Goal: Information Seeking & Learning: Learn about a topic

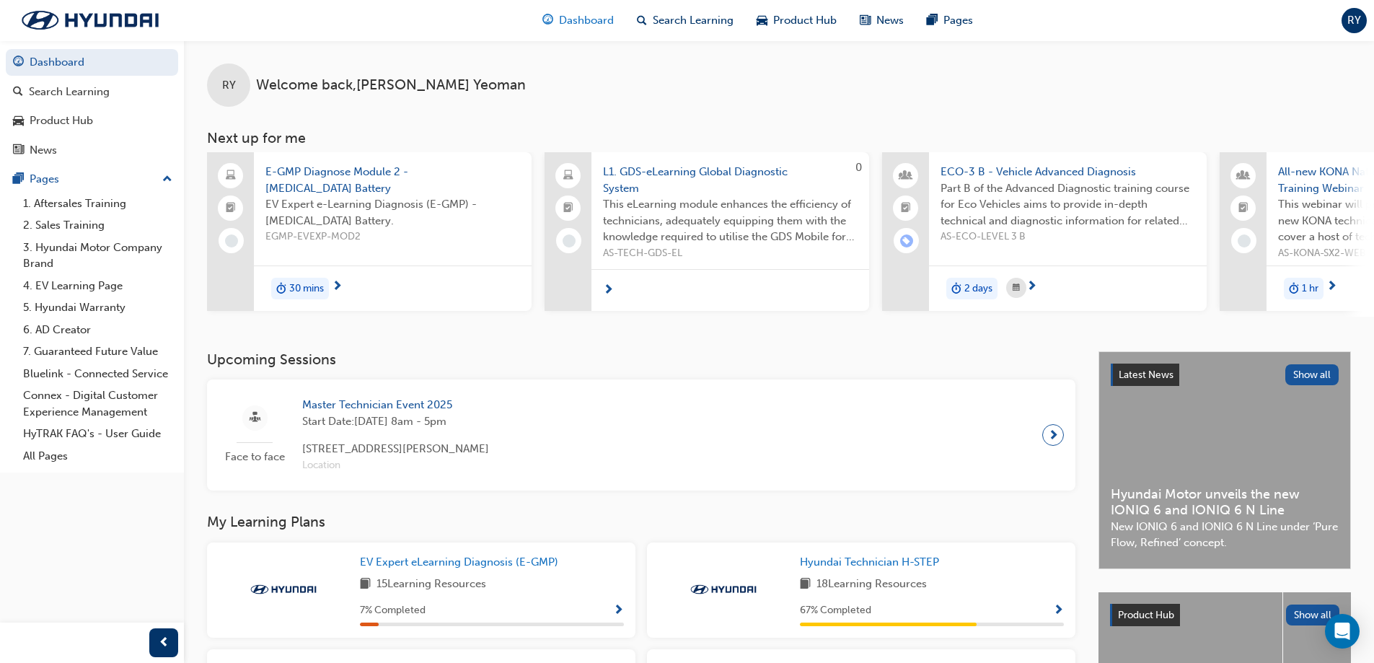
click at [587, 15] on span "Dashboard" at bounding box center [586, 20] width 55 height 17
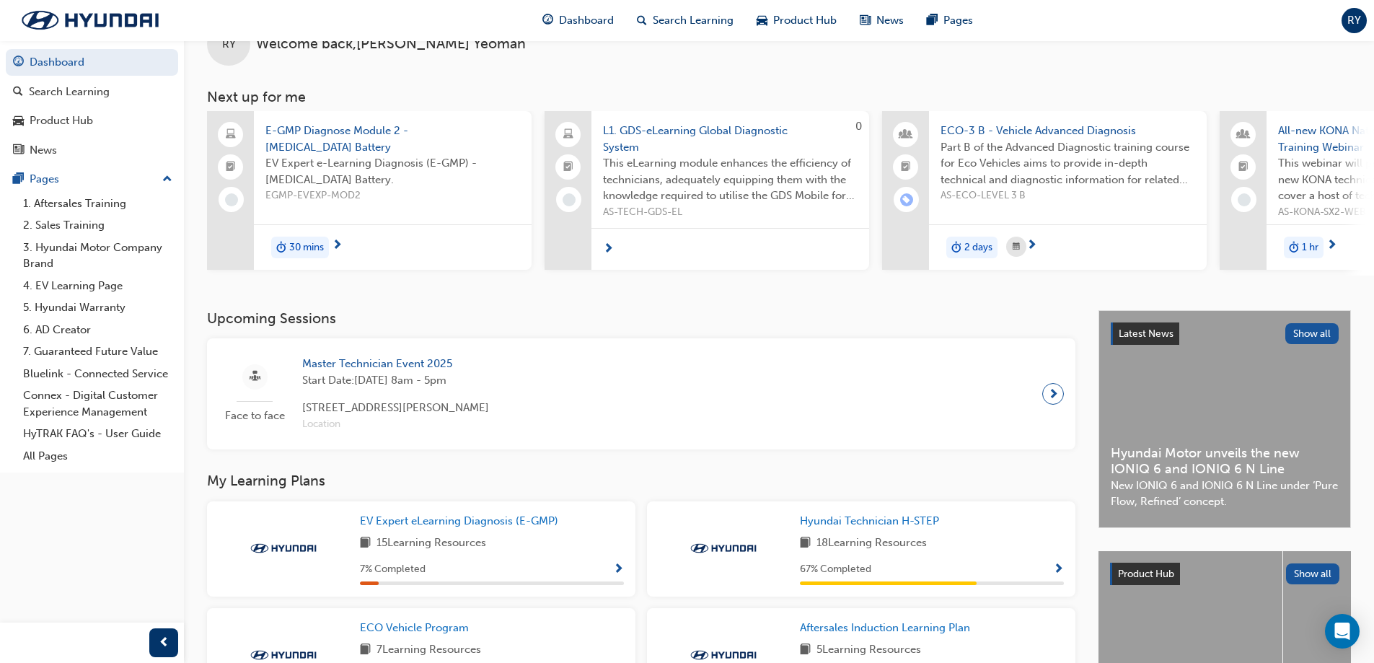
scroll to position [216, 0]
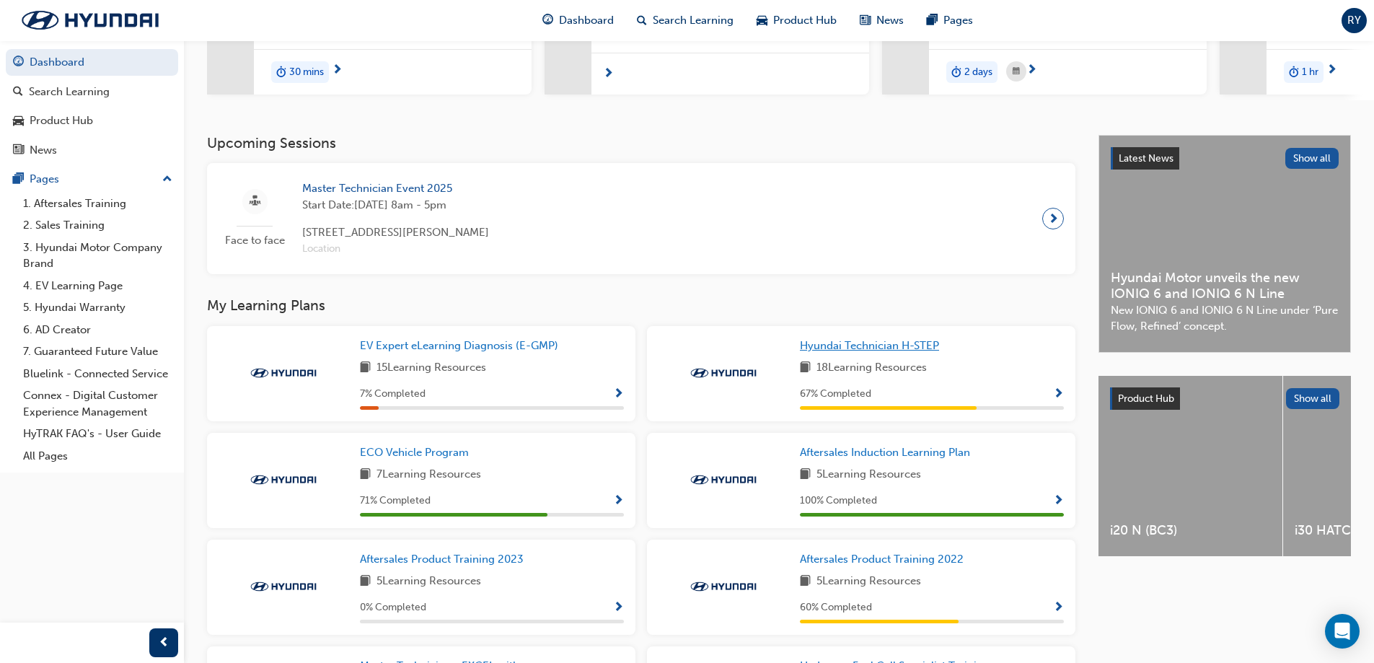
click at [876, 352] on span "Hyundai Technician H-STEP" at bounding box center [869, 345] width 139 height 13
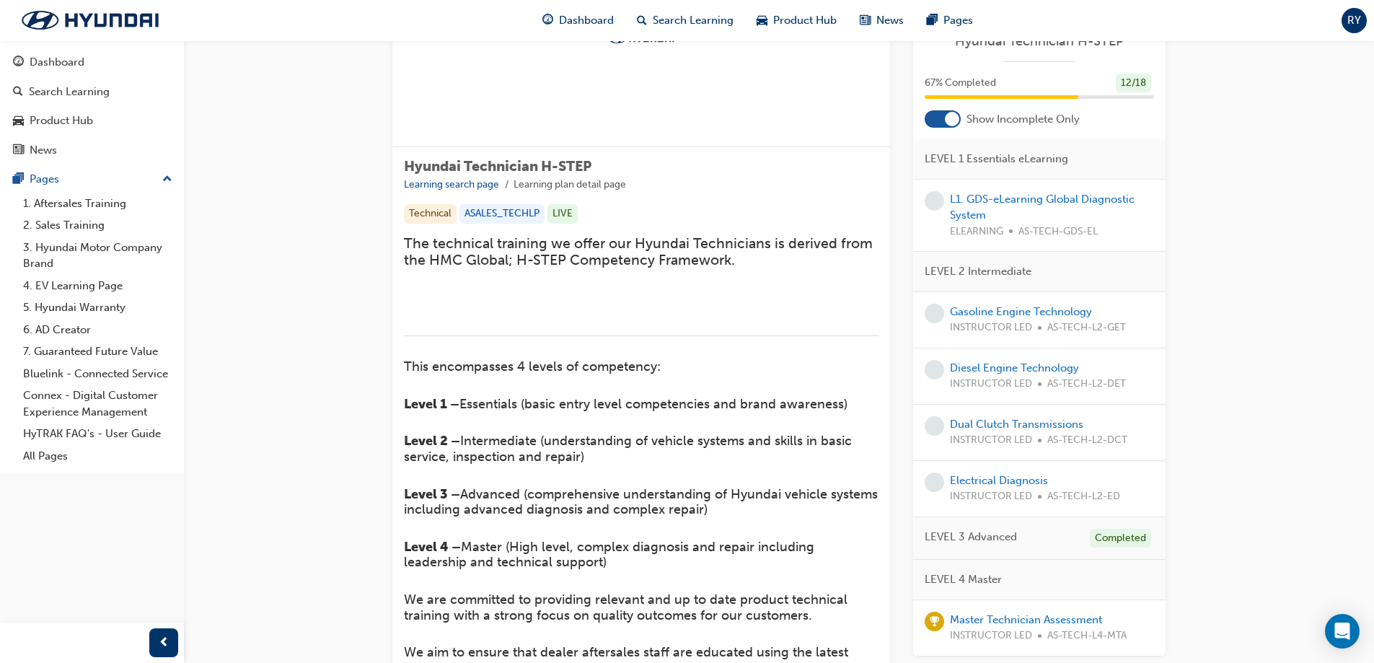
scroll to position [216, 0]
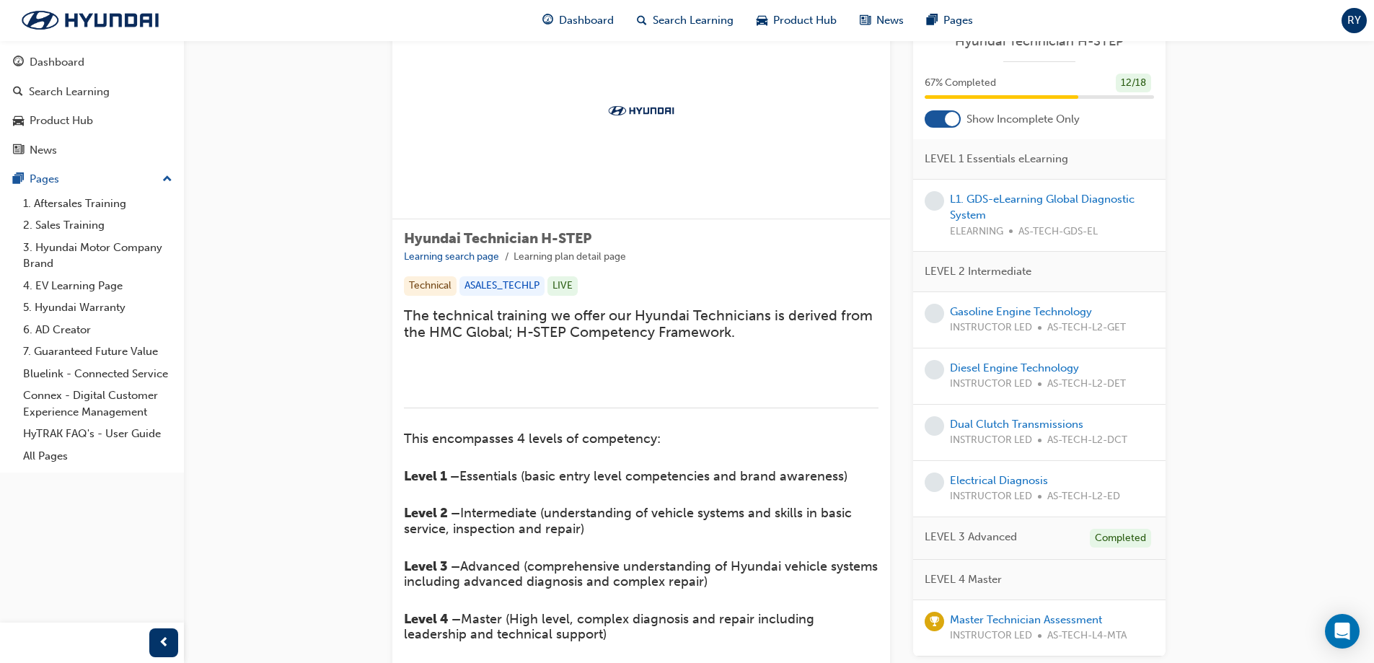
click at [935, 115] on div at bounding box center [943, 118] width 36 height 17
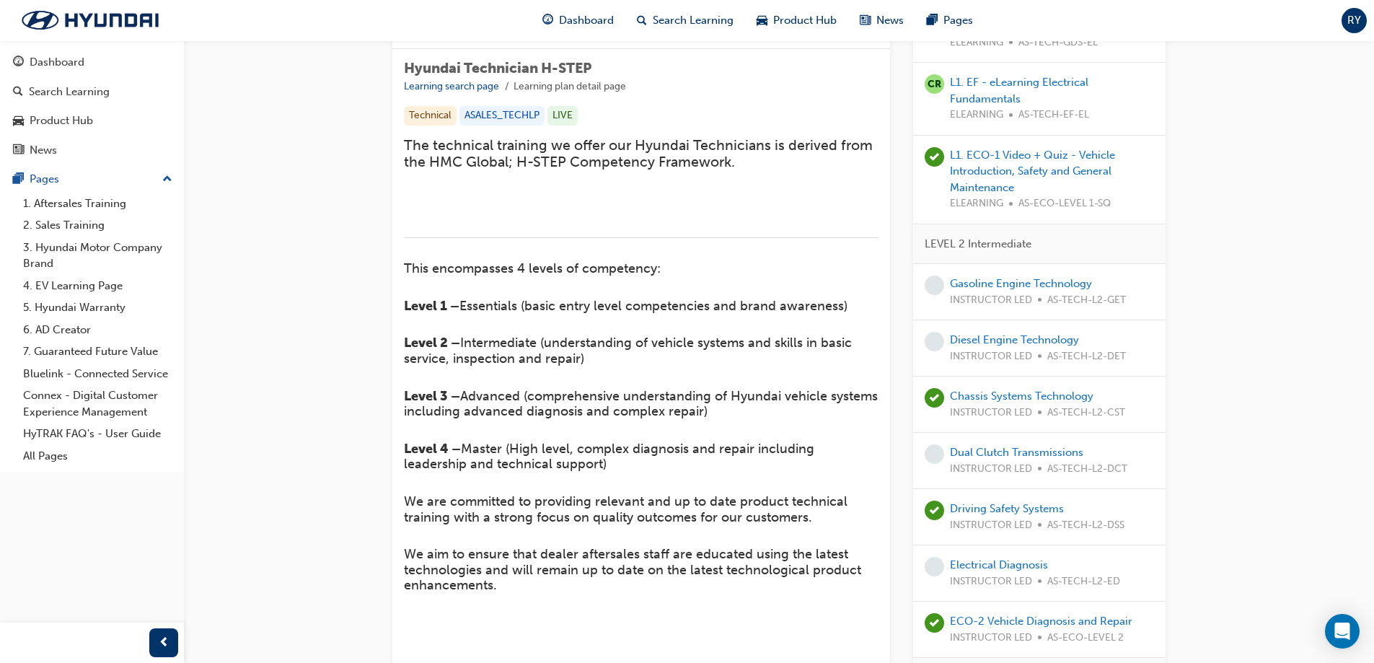
scroll to position [288, 0]
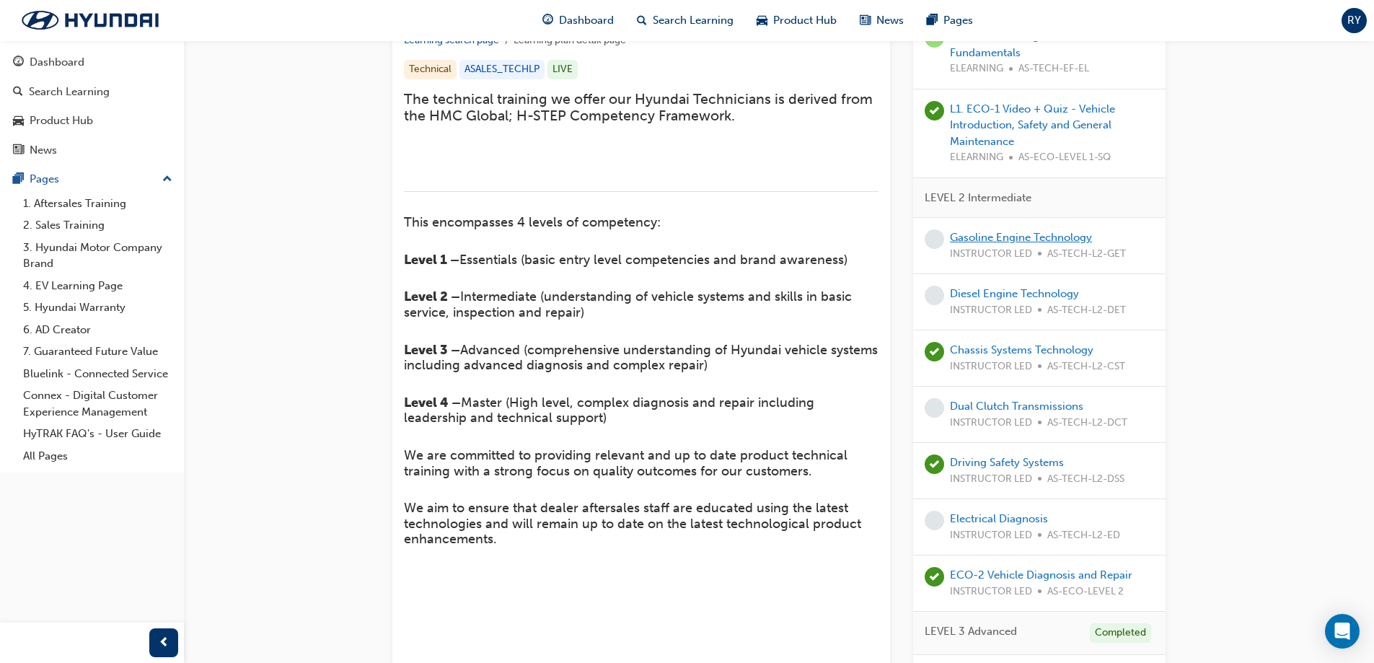
click at [984, 237] on link "Gasoline Engine Technology" at bounding box center [1021, 237] width 142 height 13
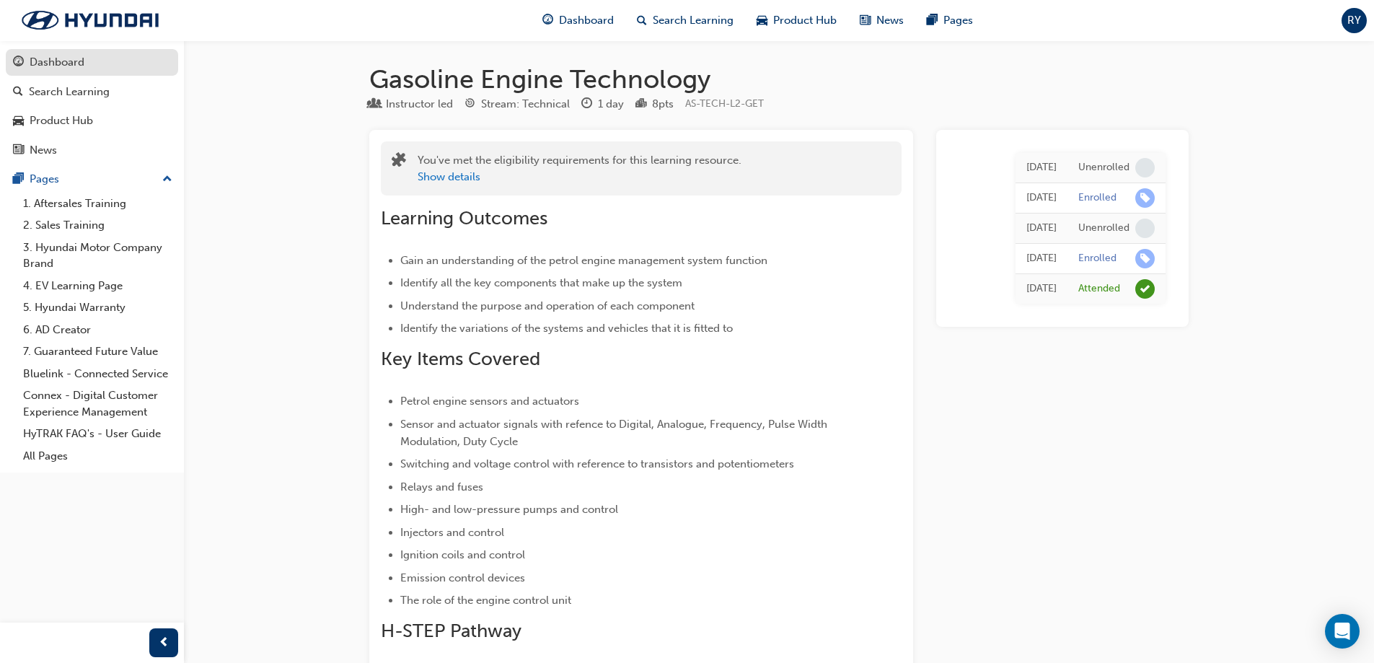
click at [47, 56] on div "Dashboard" at bounding box center [57, 62] width 55 height 17
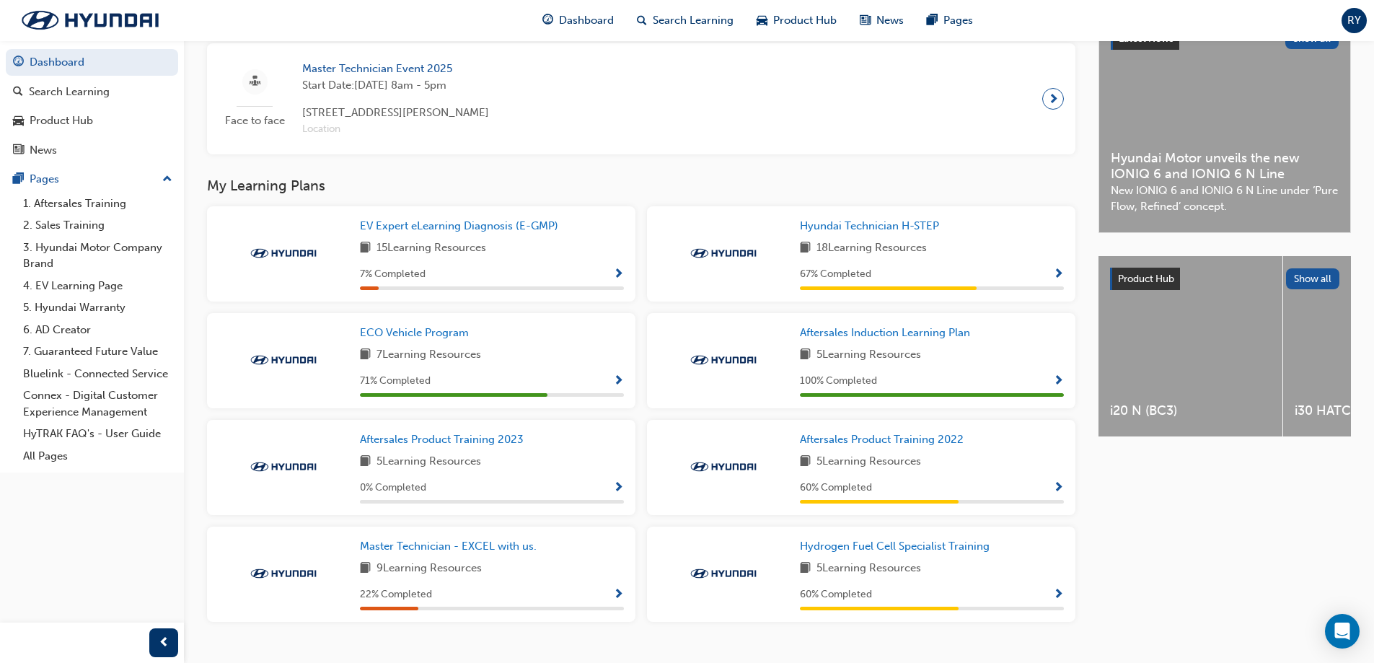
scroll to position [361, 0]
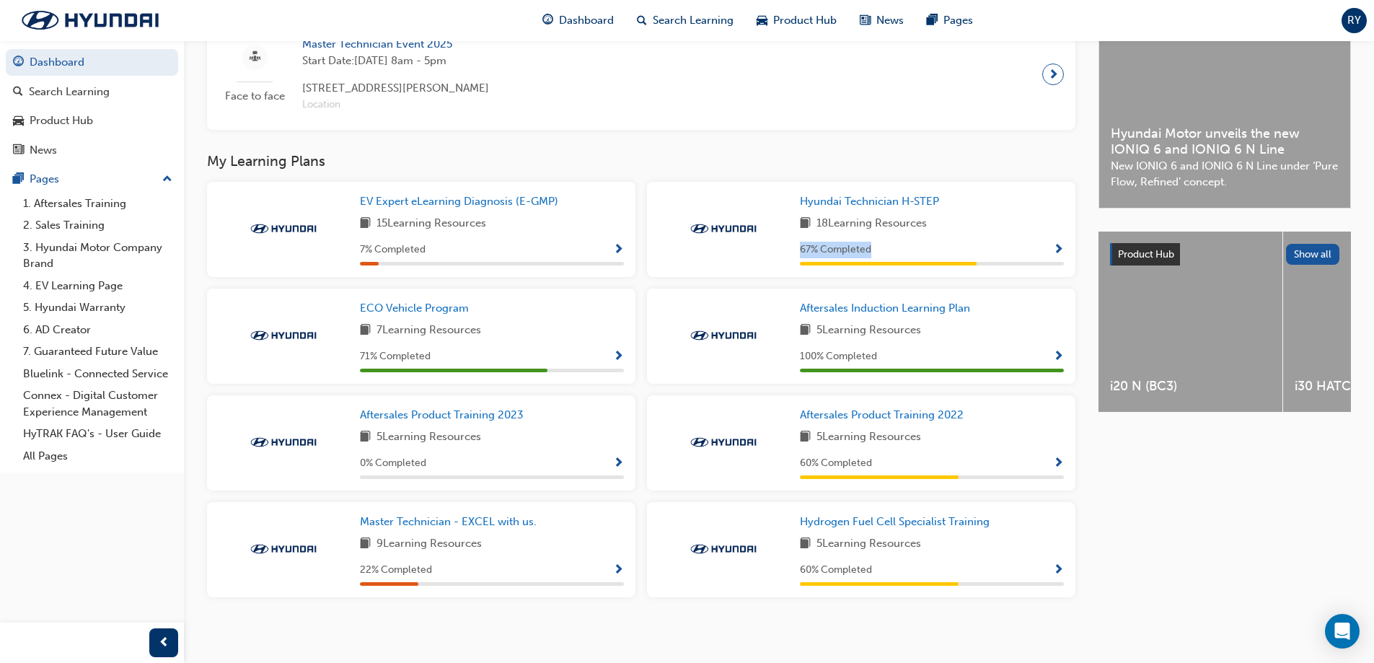
drag, startPoint x: 800, startPoint y: 252, endPoint x: 890, endPoint y: 250, distance: 90.2
click at [890, 250] on div "67 % Completed" at bounding box center [932, 250] width 264 height 18
click at [933, 244] on div "Hyundai Technician H-STEP 18 Learning Resources 67 % Completed" at bounding box center [932, 229] width 264 height 72
click at [782, 257] on div at bounding box center [723, 229] width 130 height 72
click at [855, 208] on span "Hyundai Technician H-STEP" at bounding box center [869, 201] width 139 height 13
